Goal: Task Accomplishment & Management: Use online tool/utility

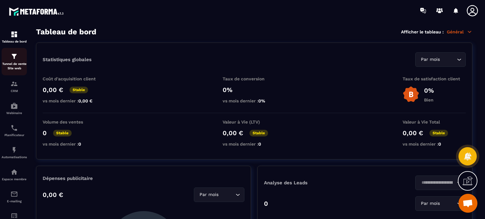
click at [15, 56] on img at bounding box center [14, 57] width 8 height 8
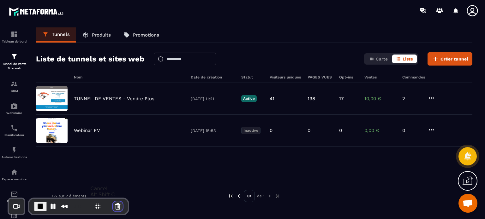
click at [115, 207] on button "Cancel Recording" at bounding box center [118, 207] width 10 height 10
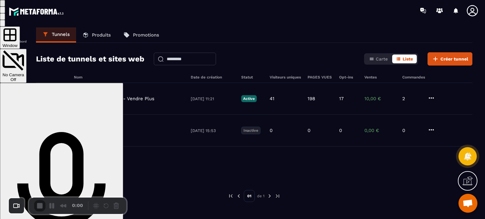
click at [121, 132] on div "Par défaut - Microphone (USB PnP Sound Device) (8086:0808) On" at bounding box center [62, 196] width 118 height 129
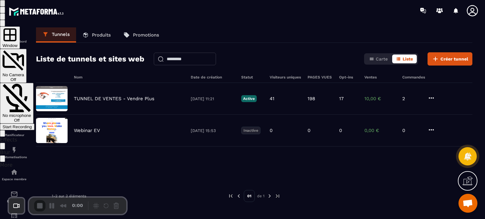
click at [32, 125] on span "Start Recording" at bounding box center [17, 127] width 29 height 5
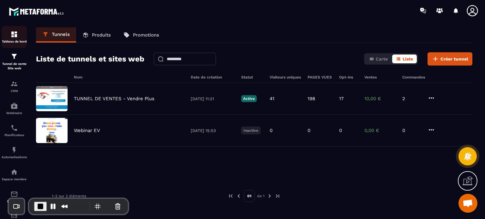
click at [15, 43] on p "Tableau de bord" at bounding box center [14, 41] width 25 height 3
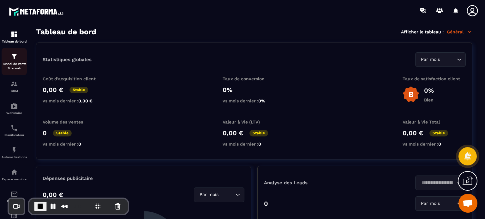
click at [15, 58] on img at bounding box center [14, 57] width 8 height 8
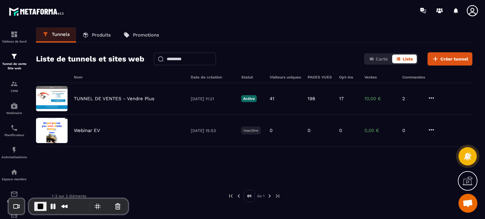
click at [93, 38] on p "Produits" at bounding box center [101, 35] width 19 height 6
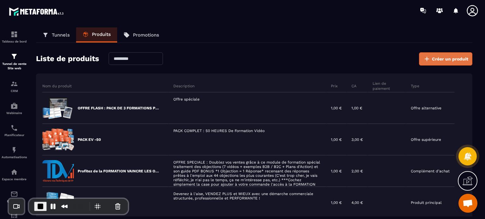
click at [442, 61] on span "Créer un produit" at bounding box center [450, 59] width 36 height 6
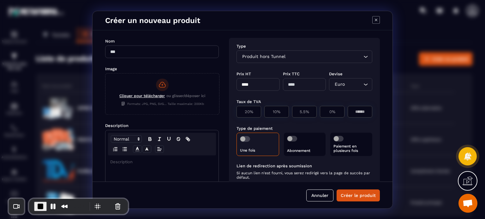
click at [152, 53] on input "Modal window" at bounding box center [162, 51] width 114 height 13
type input "**********"
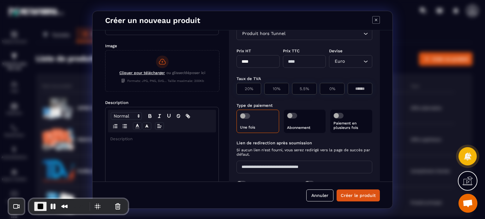
scroll to position [61, 0]
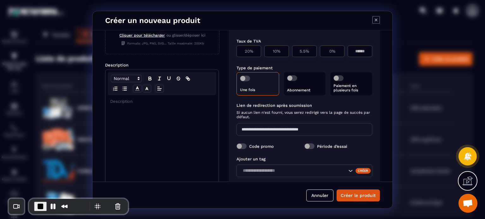
click at [145, 103] on p "Modal window" at bounding box center [162, 102] width 104 height 6
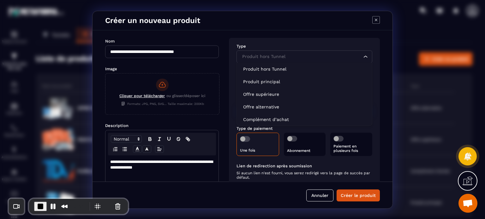
click at [299, 54] on input "Search for option" at bounding box center [301, 56] width 121 height 7
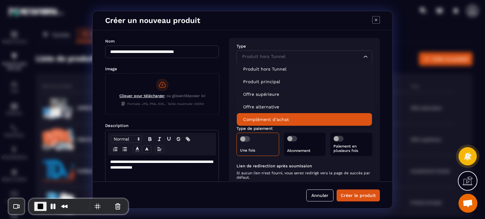
click at [265, 117] on p "Complément d’achat" at bounding box center [304, 120] width 123 height 6
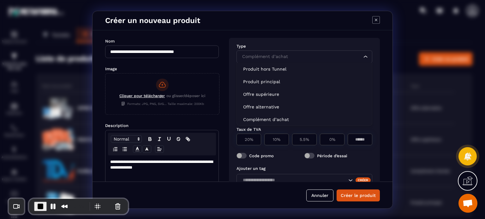
click at [261, 55] on div "Complément d’achat" at bounding box center [301, 56] width 123 height 7
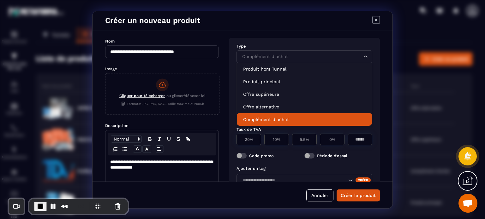
click at [257, 120] on p "Complément d’achat" at bounding box center [304, 120] width 123 height 6
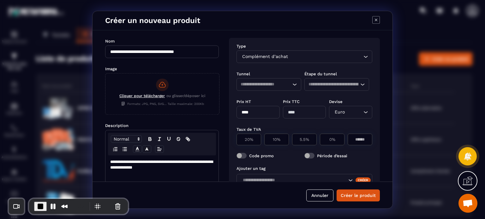
click at [275, 81] on div "Loading..." at bounding box center [268, 84] width 65 height 13
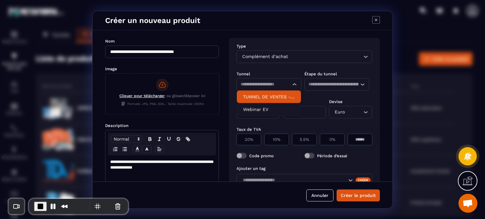
click at [268, 96] on p "TUNNEL DE VENTES - Vendre Plus" at bounding box center [268, 97] width 51 height 6
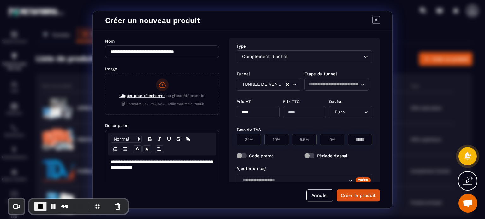
click at [315, 82] on input "Search for option" at bounding box center [333, 84] width 50 height 7
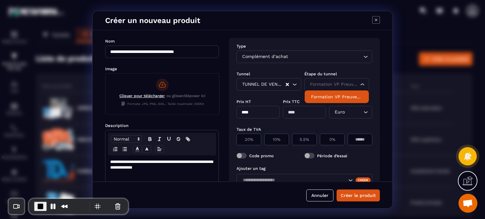
click at [330, 99] on p "Formation VP Preuves GG MyB" at bounding box center [336, 97] width 51 height 6
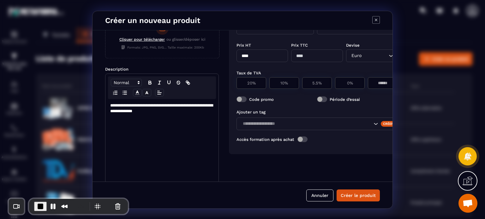
scroll to position [58, 0]
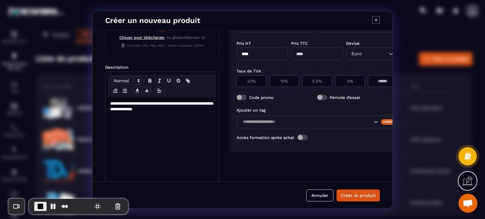
drag, startPoint x: 243, startPoint y: 54, endPoint x: 240, endPoint y: 55, distance: 3.4
click at [240, 55] on input "****" at bounding box center [261, 54] width 51 height 13
type input "*****"
type input "**"
click at [288, 69] on div "Taux de TVA" at bounding box center [316, 71] width 161 height 6
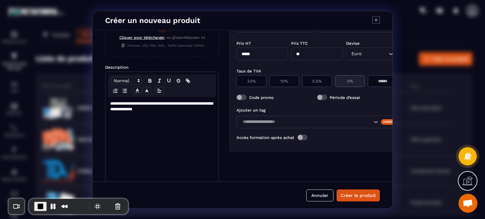
click at [344, 80] on p "0%" at bounding box center [349, 81] width 23 height 5
type input "*"
click at [362, 195] on button "Créer le produit" at bounding box center [358, 196] width 43 height 12
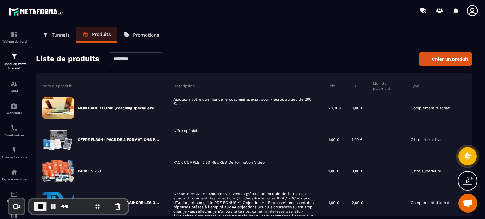
click at [63, 35] on p "Tunnels" at bounding box center [61, 35] width 18 height 6
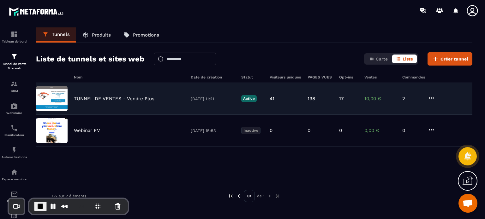
click at [104, 99] on p "TUNNEL DE VENTES - Vendre Plus" at bounding box center [114, 99] width 81 height 6
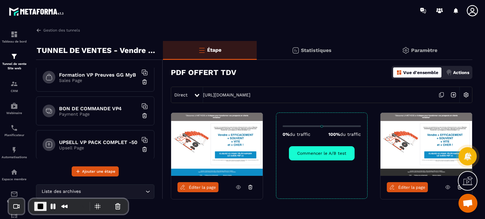
scroll to position [67, 0]
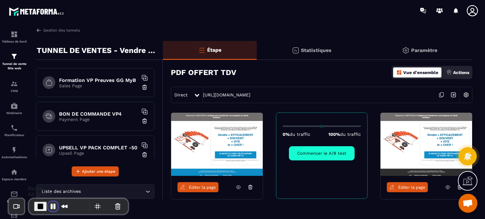
click at [53, 208] on button "Pause Recording" at bounding box center [53, 207] width 10 height 10
click at [59, 28] on link "Gestion des tunnels" at bounding box center [58, 30] width 44 height 6
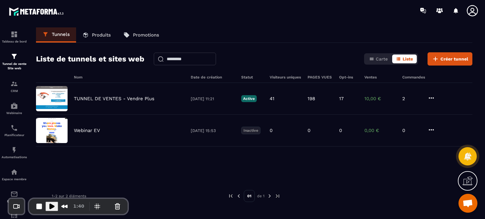
click at [101, 35] on p "Produits" at bounding box center [101, 35] width 19 height 6
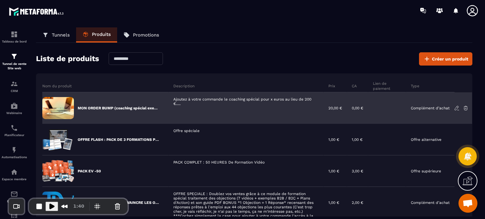
click at [456, 107] on icon at bounding box center [457, 108] width 6 height 6
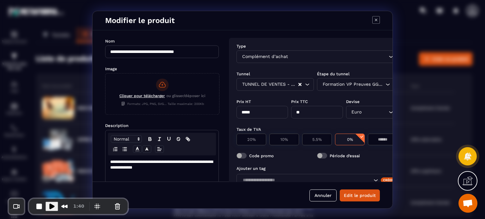
click at [374, 22] on icon "Modal window" at bounding box center [376, 20] width 8 height 8
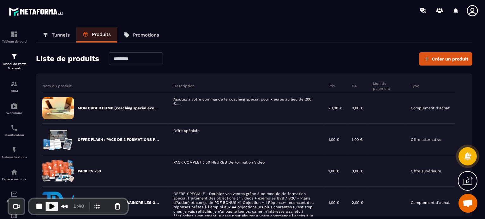
click at [69, 37] on p "Tunnels" at bounding box center [61, 35] width 18 height 6
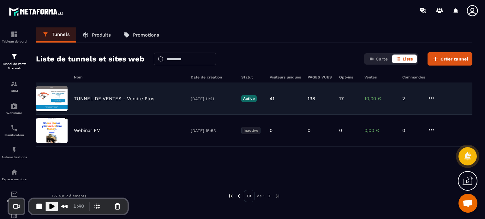
click at [82, 96] on div "TUNNEL DE VENTES - Vendre Plus [DATE] 11:21 Active 41 198 17 10,00 € 2" at bounding box center [254, 99] width 436 height 32
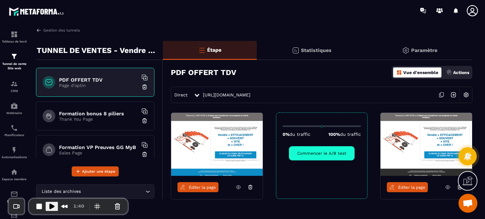
click at [95, 149] on h6 "Formation VP Preuves GG MyB" at bounding box center [98, 148] width 79 height 6
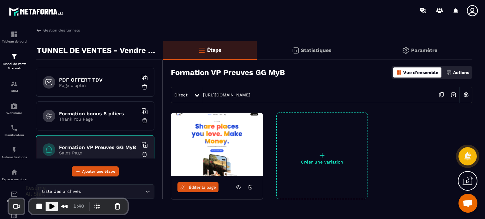
click at [50, 206] on span "Play Recording" at bounding box center [52, 207] width 8 height 8
click at [203, 191] on link "Éditer la page" at bounding box center [197, 188] width 41 height 10
